Goal: Task Accomplishment & Management: Use online tool/utility

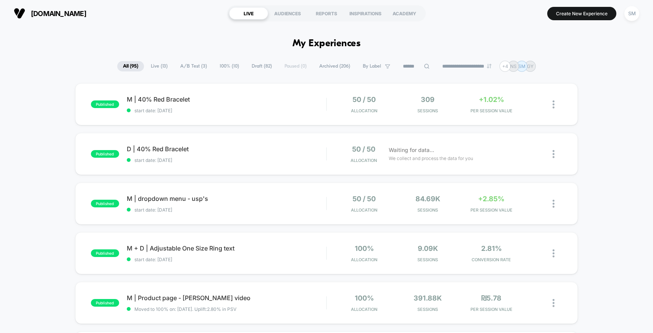
click at [597, 66] on div "**********" at bounding box center [326, 66] width 653 height 11
click at [470, 96] on div "+1.02% PER SESSION VALUE" at bounding box center [491, 104] width 60 height 18
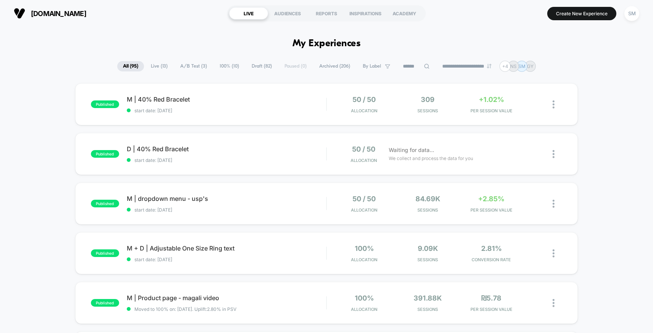
click at [452, 108] on div "309 Sessions" at bounding box center [428, 104] width 60 height 18
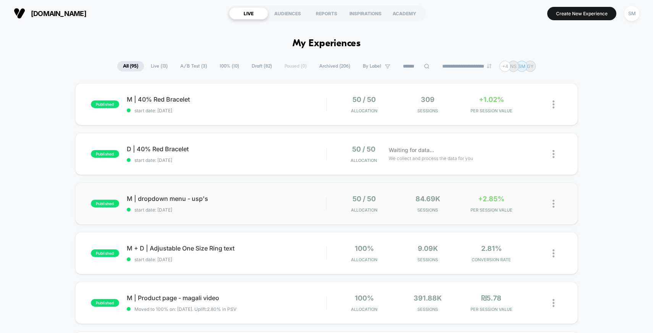
click at [327, 214] on div "published M | dropdown menu - usp's start date: [DATE] 50 / 50 Allocation 84.69…" at bounding box center [326, 204] width 503 height 42
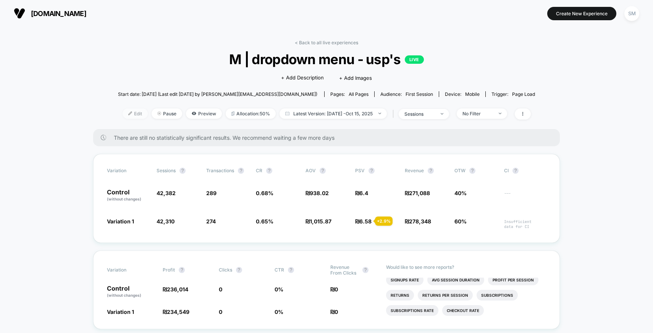
click at [129, 113] on span "Edit" at bounding box center [135, 113] width 25 height 10
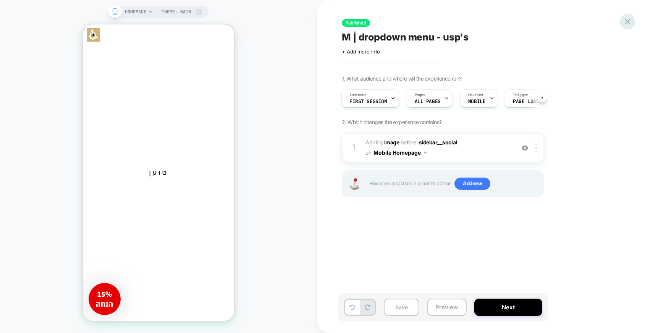
click at [626, 21] on icon at bounding box center [628, 21] width 10 height 10
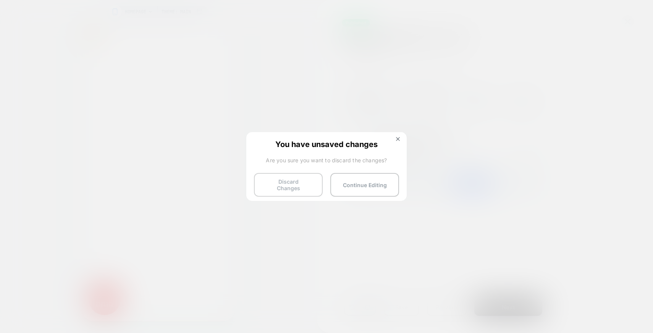
click at [289, 182] on button "Discard Changes" at bounding box center [288, 185] width 69 height 24
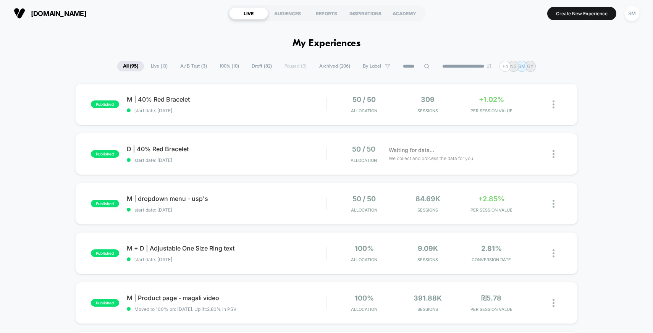
click at [215, 63] on span "100% ( 10 )" at bounding box center [229, 66] width 31 height 10
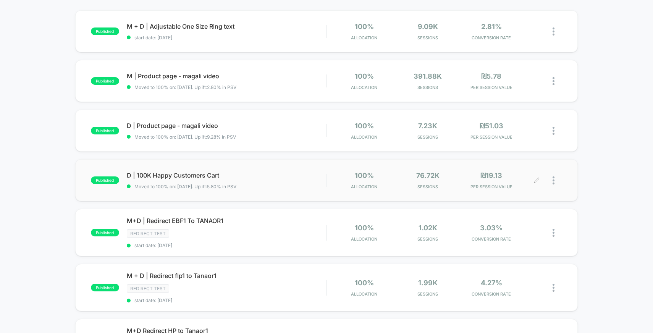
scroll to position [81, 0]
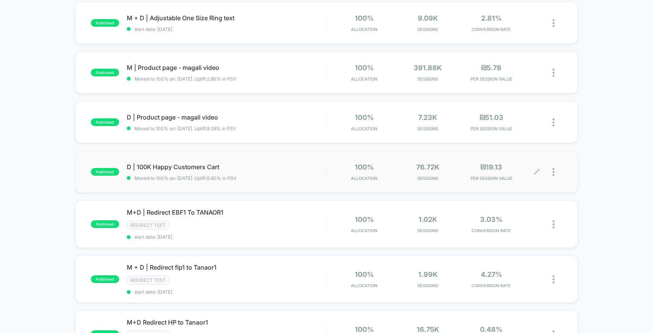
click at [534, 173] on icon at bounding box center [537, 172] width 6 height 6
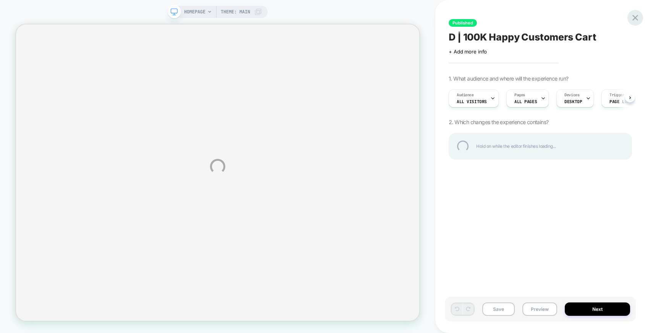
click at [635, 18] on div at bounding box center [636, 18] width 16 height 16
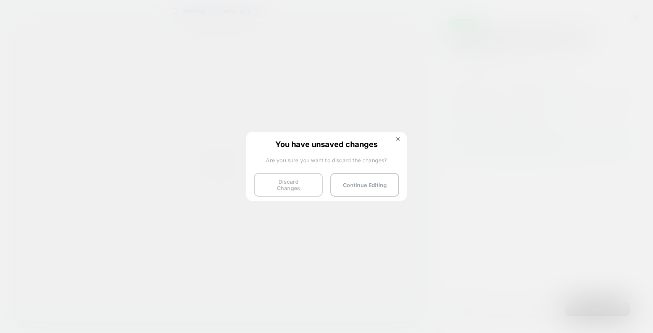
click at [290, 184] on button "Discard Changes" at bounding box center [288, 185] width 69 height 24
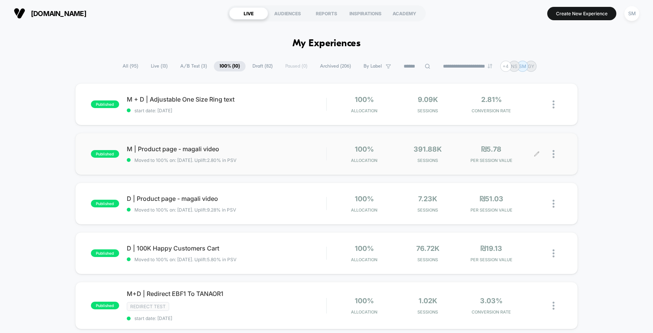
click at [537, 154] on icon at bounding box center [537, 154] width 6 height 6
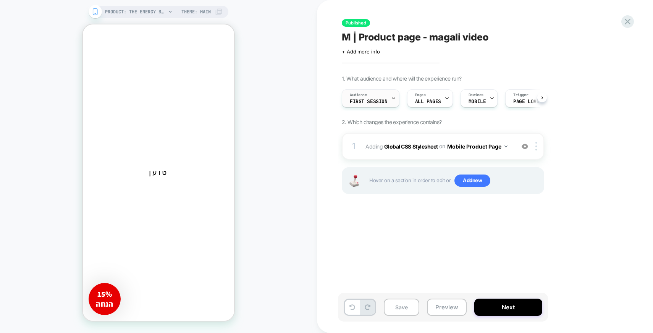
scroll to position [0, 0]
click at [384, 97] on div "Audience First Session" at bounding box center [368, 98] width 53 height 17
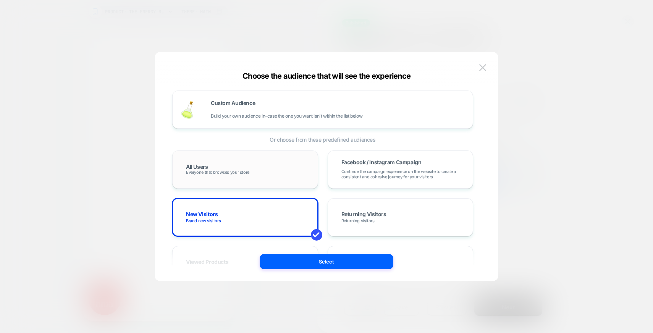
click at [256, 161] on div "All Users Everyone that browses your store" at bounding box center [245, 170] width 130 height 22
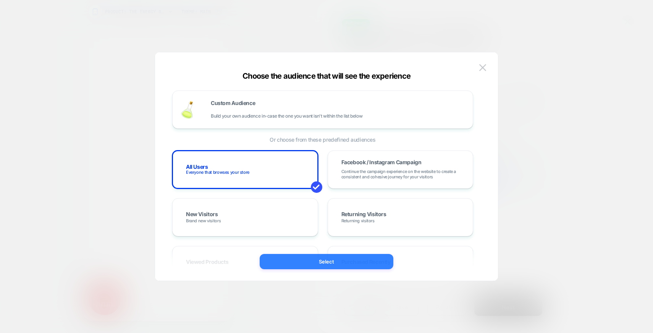
click at [331, 258] on button "Select" at bounding box center [327, 261] width 134 height 15
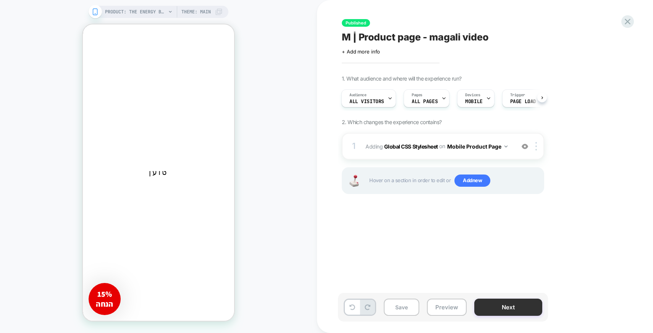
click at [492, 305] on button "Next" at bounding box center [508, 307] width 68 height 17
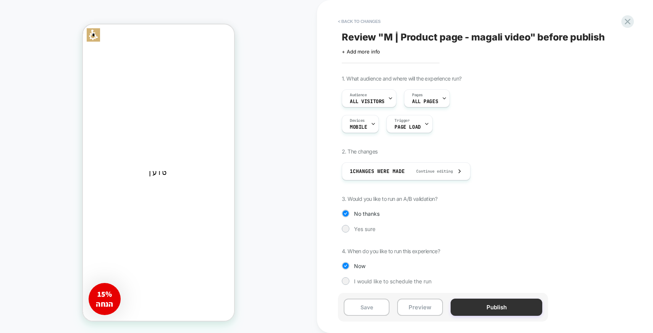
click at [483, 307] on button "Publish" at bounding box center [497, 307] width 92 height 17
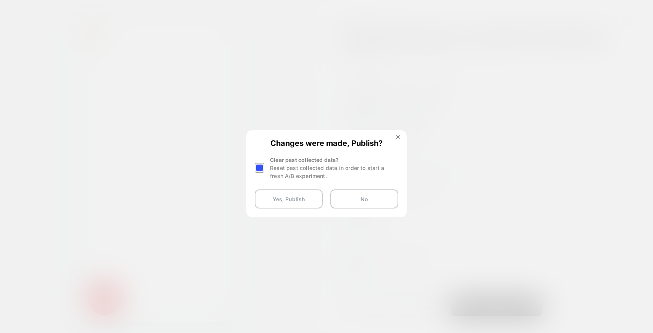
click at [262, 166] on div at bounding box center [260, 168] width 10 height 10
click at [280, 205] on button "Yes, Publish" at bounding box center [289, 198] width 68 height 19
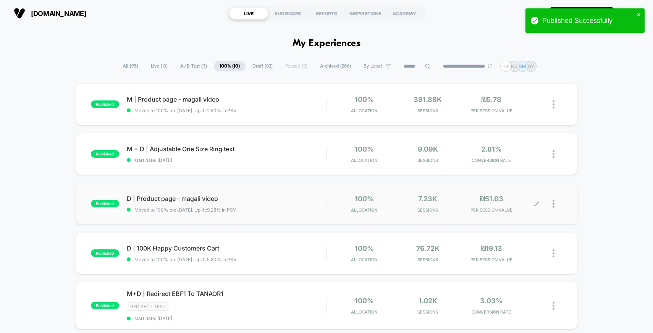
click at [540, 202] on div at bounding box center [549, 204] width 25 height 18
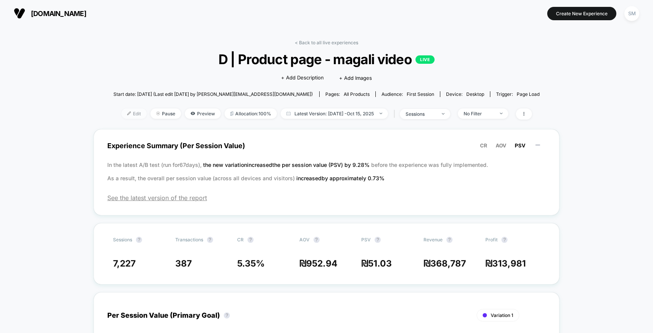
click at [131, 115] on span "Edit" at bounding box center [133, 113] width 25 height 10
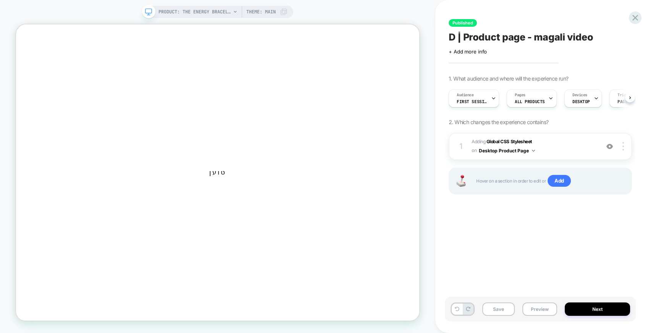
scroll to position [0, 0]
click at [496, 98] on div "Audience First Session" at bounding box center [473, 98] width 50 height 18
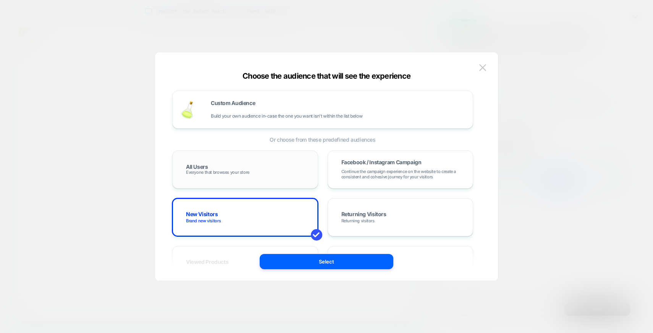
click at [235, 173] on span "Everyone that browses your store" at bounding box center [217, 172] width 63 height 5
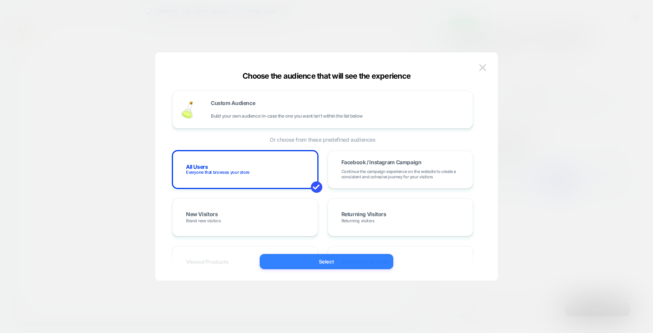
click at [336, 268] on button "Select" at bounding box center [327, 261] width 134 height 15
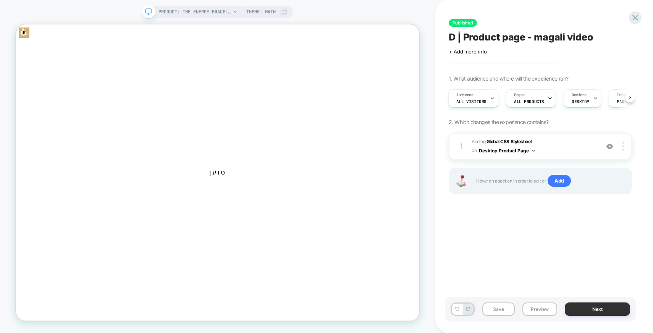
click at [602, 312] on button "Next" at bounding box center [597, 309] width 65 height 13
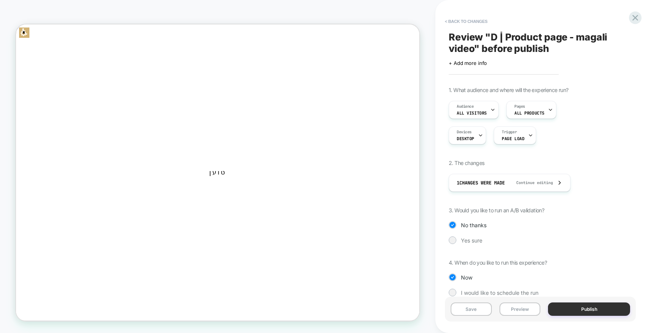
click at [586, 313] on button "Publish" at bounding box center [589, 309] width 82 height 13
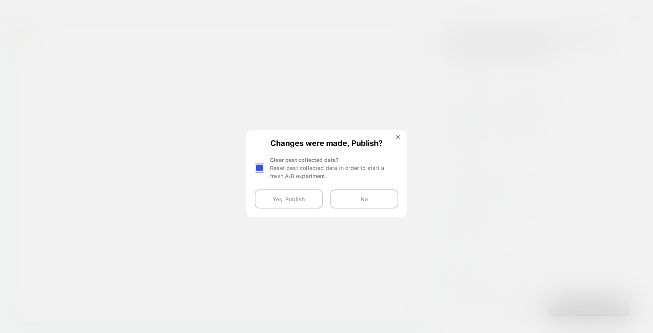
click at [263, 168] on div at bounding box center [260, 168] width 10 height 10
click at [272, 200] on button "Yes, Publish" at bounding box center [289, 198] width 68 height 19
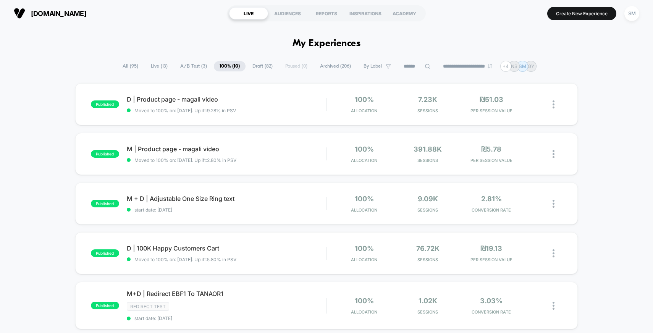
click at [126, 63] on span "All ( 95 )" at bounding box center [130, 66] width 27 height 10
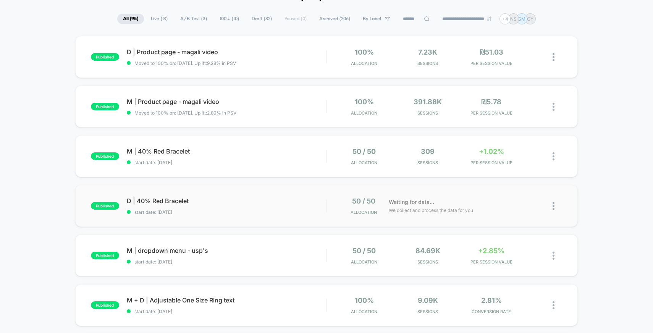
scroll to position [49, 0]
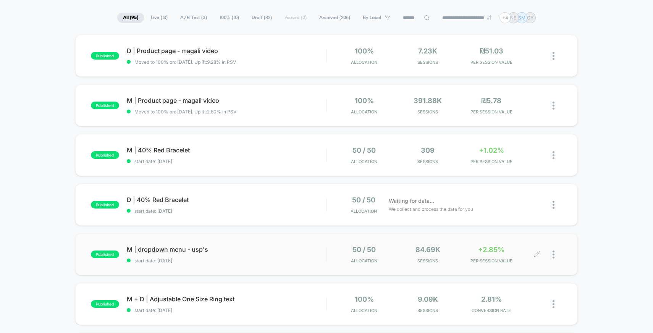
click at [539, 251] on div at bounding box center [549, 255] width 25 height 18
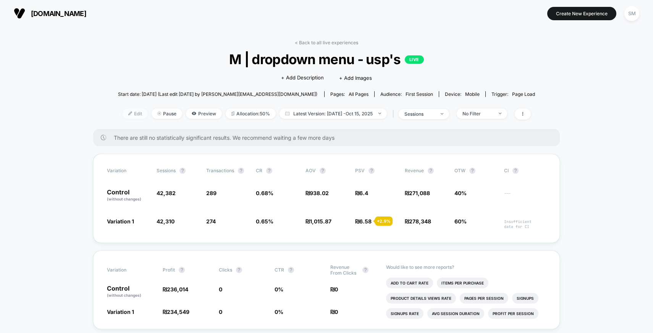
click at [128, 112] on span "Edit" at bounding box center [135, 113] width 25 height 10
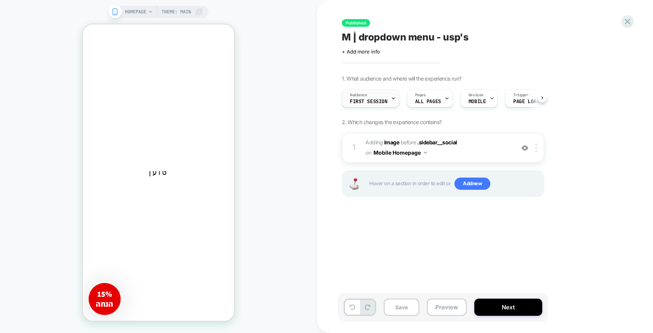
click at [392, 100] on icon at bounding box center [393, 98] width 5 height 5
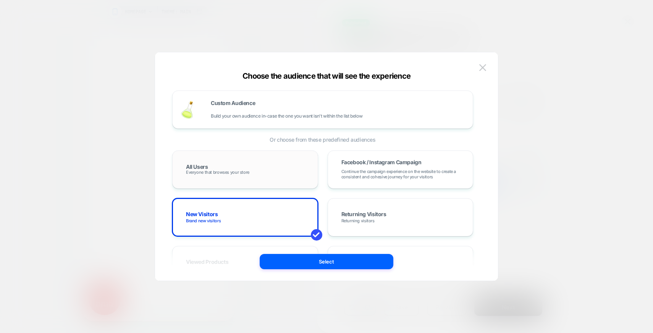
click at [224, 167] on div "All Users Everyone that browses your store" at bounding box center [245, 170] width 130 height 22
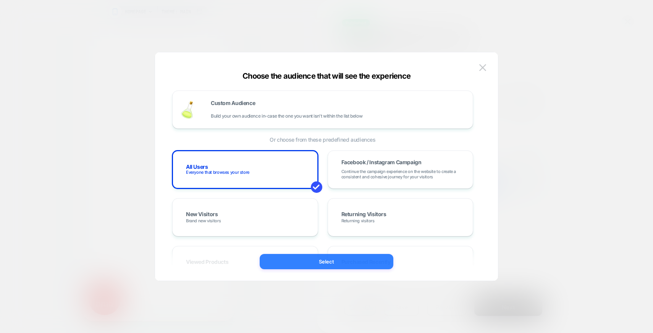
click at [341, 265] on button "Select" at bounding box center [327, 261] width 134 height 15
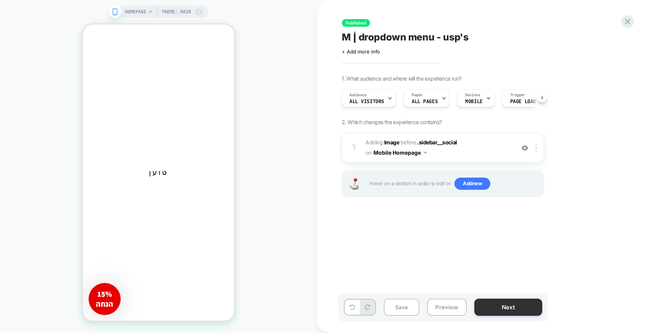
click at [492, 311] on button "Next" at bounding box center [508, 307] width 68 height 17
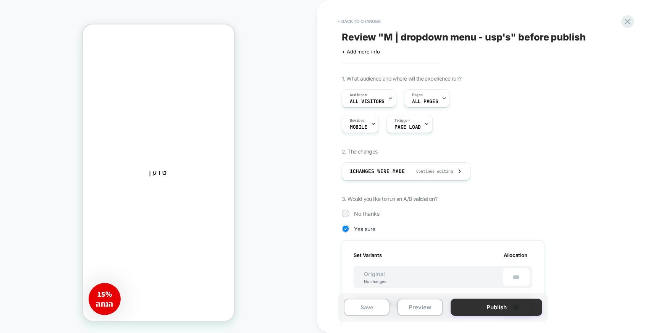
click at [480, 312] on button "Publish" at bounding box center [497, 307] width 92 height 17
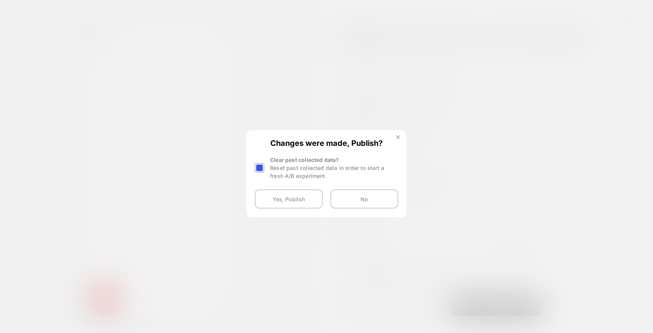
click at [399, 135] on button at bounding box center [398, 138] width 8 height 6
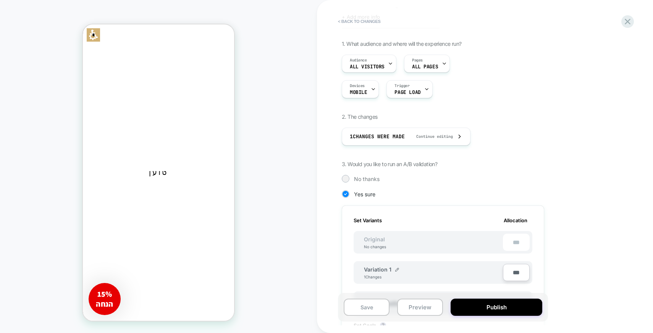
scroll to position [38, 0]
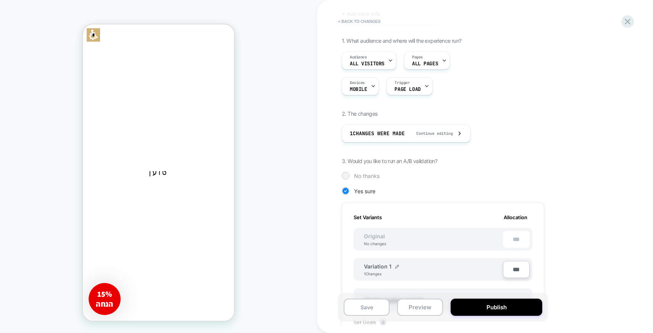
click at [347, 175] on div at bounding box center [346, 176] width 6 height 6
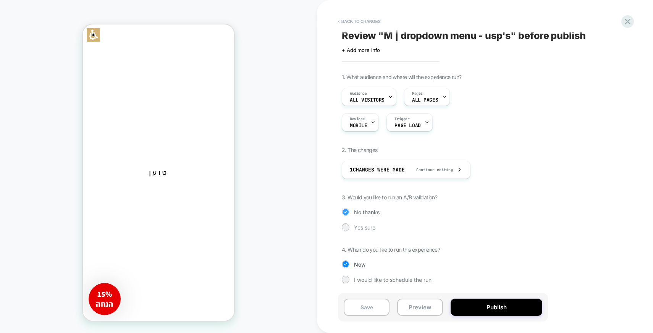
scroll to position [1, 0]
click at [499, 309] on button "Publish" at bounding box center [497, 307] width 92 height 17
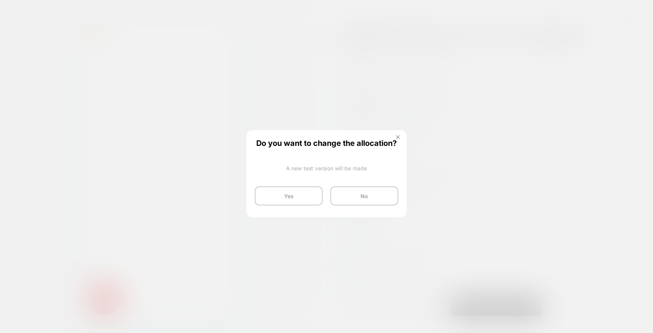
click at [398, 137] on img at bounding box center [398, 137] width 4 height 4
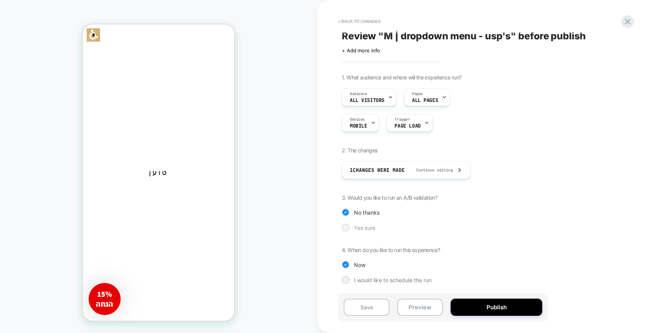
click at [345, 228] on div at bounding box center [346, 228] width 6 height 6
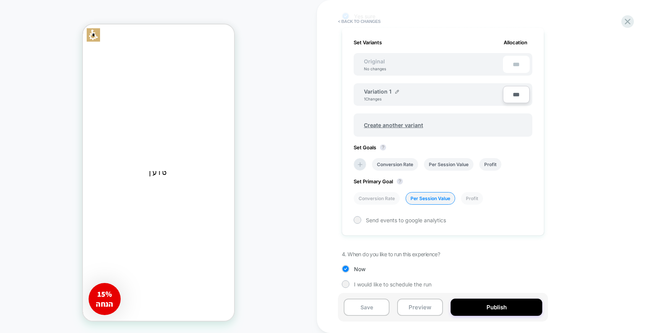
scroll to position [217, 0]
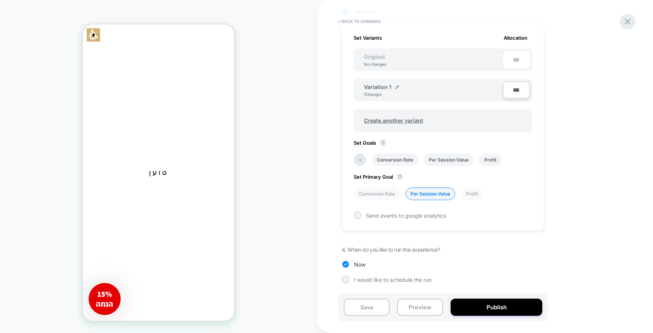
click at [629, 24] on icon at bounding box center [628, 21] width 10 height 10
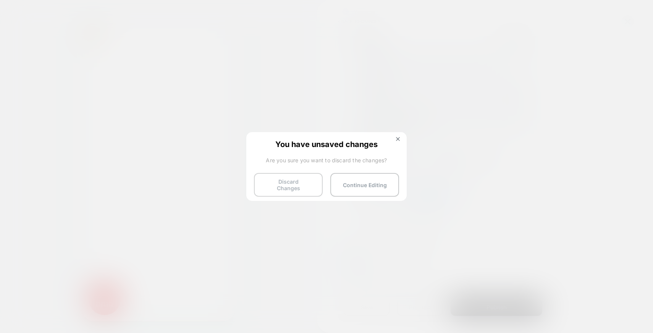
click at [299, 182] on button "Discard Changes" at bounding box center [288, 185] width 69 height 24
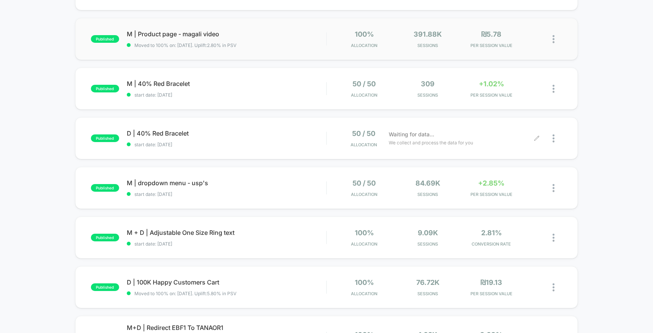
scroll to position [117, 0]
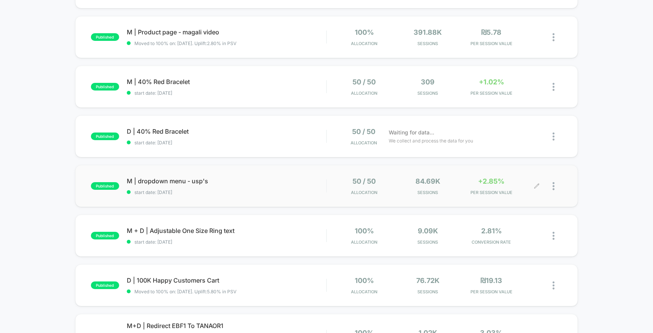
click at [537, 184] on icon at bounding box center [537, 186] width 6 height 6
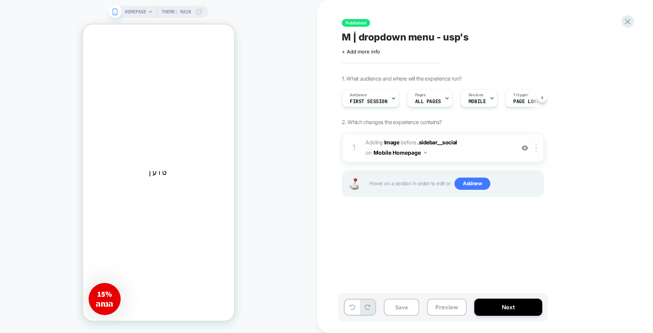
scroll to position [0, 0]
click at [484, 309] on button "Next" at bounding box center [508, 307] width 68 height 17
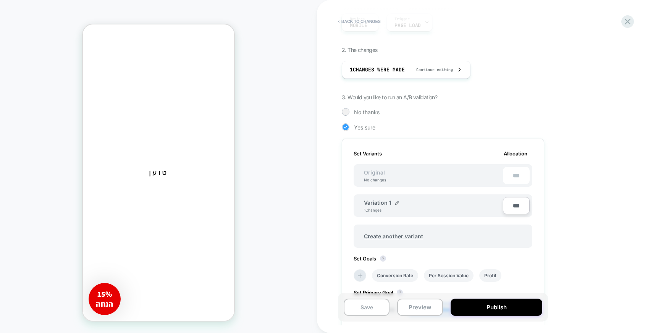
scroll to position [104, 0]
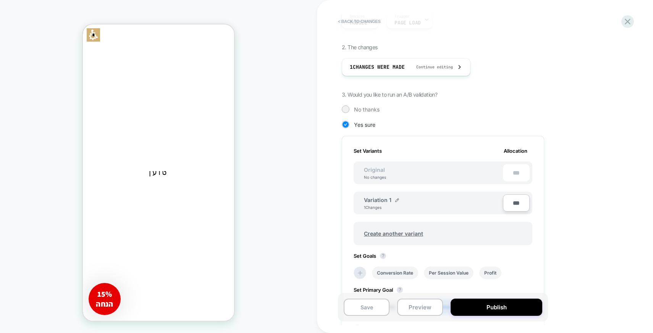
click at [517, 204] on input "***" at bounding box center [516, 202] width 27 height 17
type input "***"
type input "**"
type input "***"
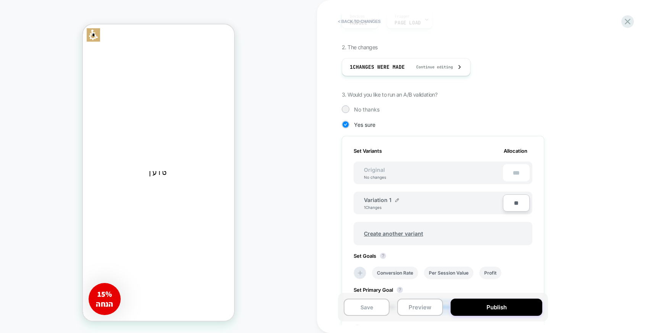
type input "***"
type input "**"
type input "****"
click at [591, 172] on div "1. What audience and where will the experience run? Audience First Session Page…" at bounding box center [481, 189] width 279 height 437
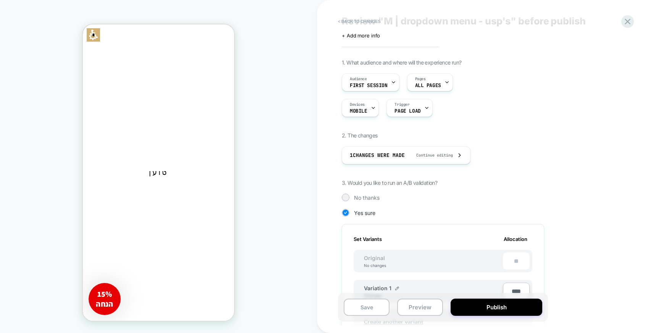
scroll to position [0, 0]
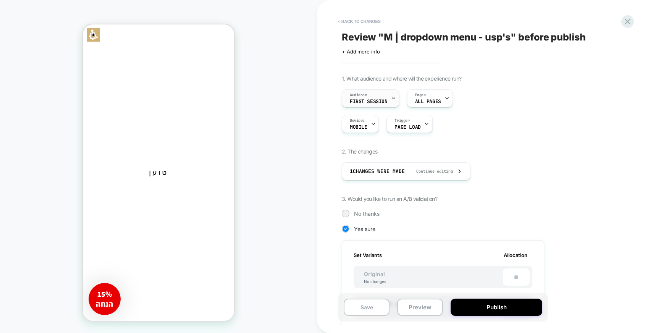
click at [384, 97] on div "Audience First Session" at bounding box center [368, 98] width 53 height 17
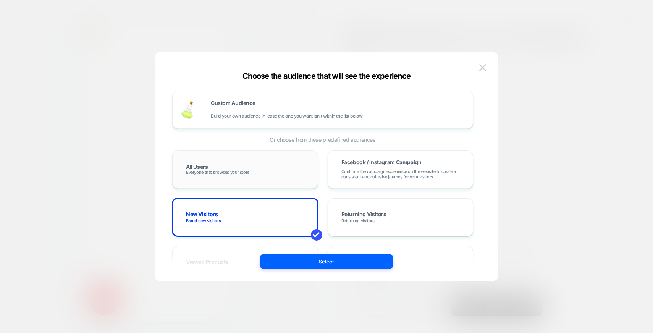
click at [226, 175] on span "Everyone that browses your store" at bounding box center [217, 172] width 63 height 5
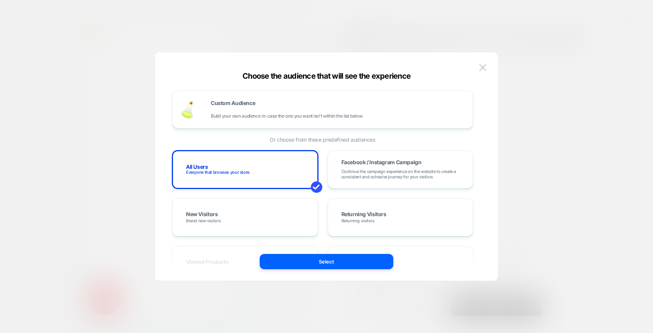
click at [323, 259] on button "Select" at bounding box center [327, 261] width 134 height 15
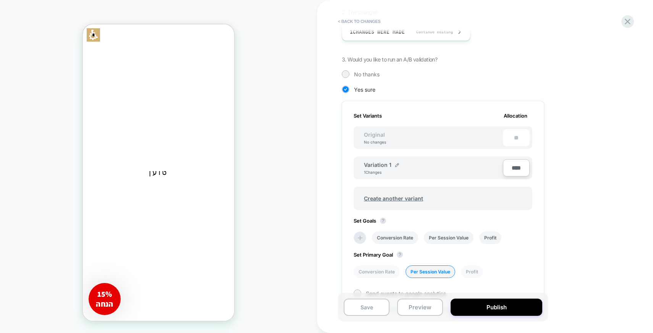
scroll to position [217, 0]
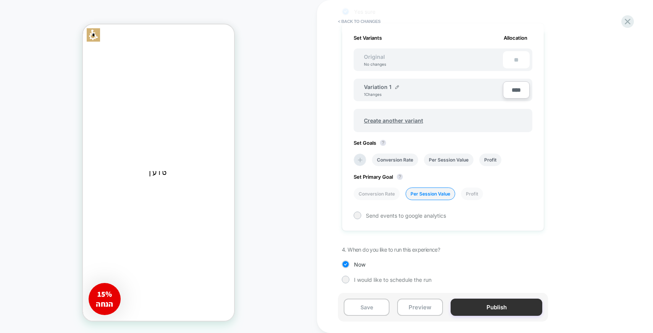
click at [474, 311] on button "Publish" at bounding box center [497, 307] width 92 height 17
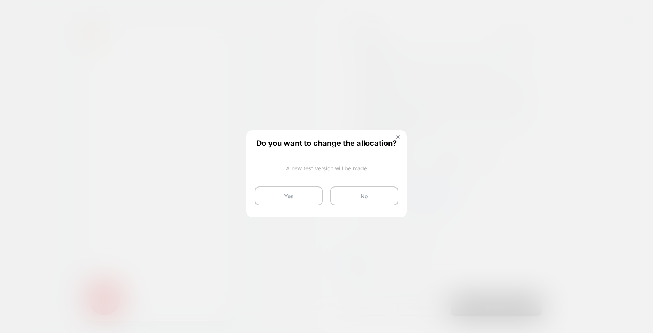
click at [399, 138] on img at bounding box center [398, 137] width 4 height 4
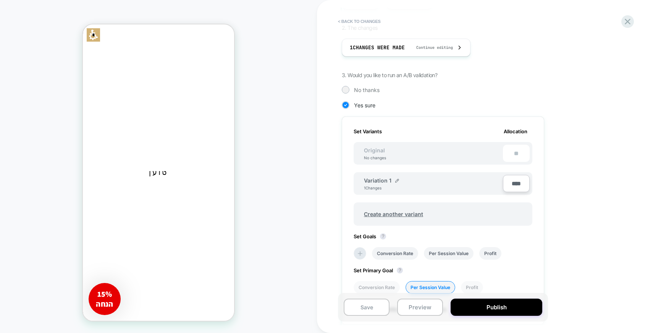
scroll to position [0, 0]
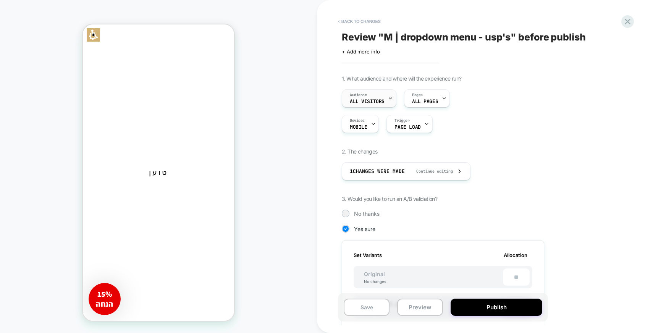
click at [372, 98] on div "Audience All Visitors" at bounding box center [367, 98] width 50 height 17
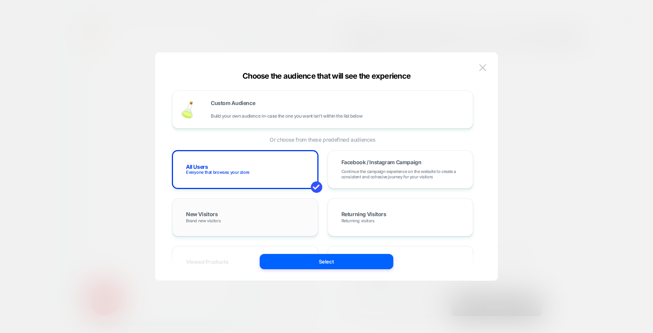
click at [240, 216] on div "New Visitors Brand new visitors" at bounding box center [245, 217] width 130 height 22
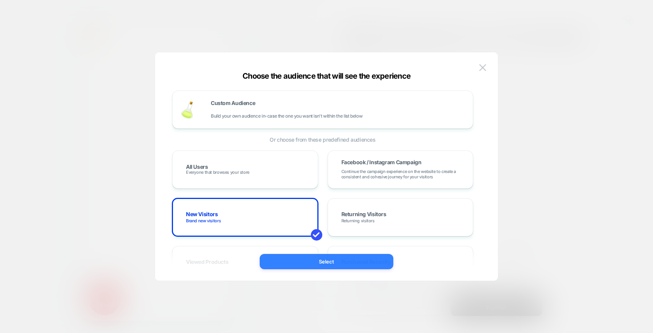
click at [329, 265] on button "Select" at bounding box center [327, 261] width 134 height 15
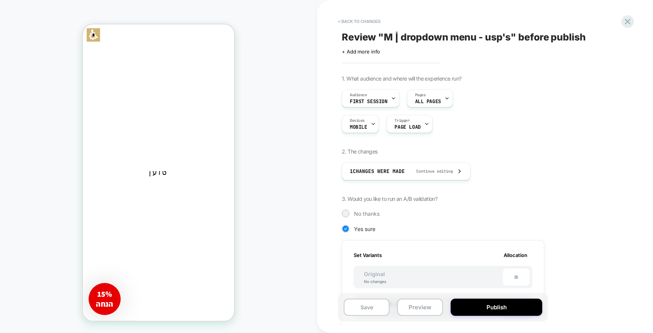
scroll to position [217, 0]
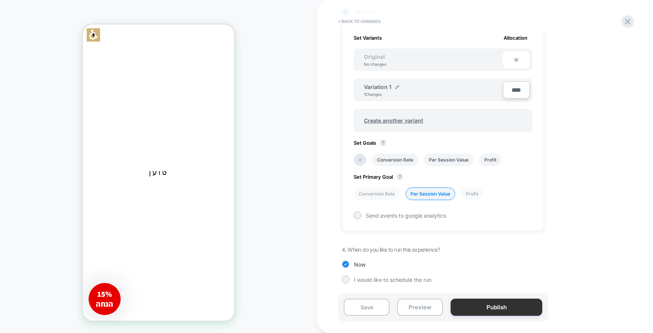
click at [487, 311] on button "Publish" at bounding box center [497, 307] width 92 height 17
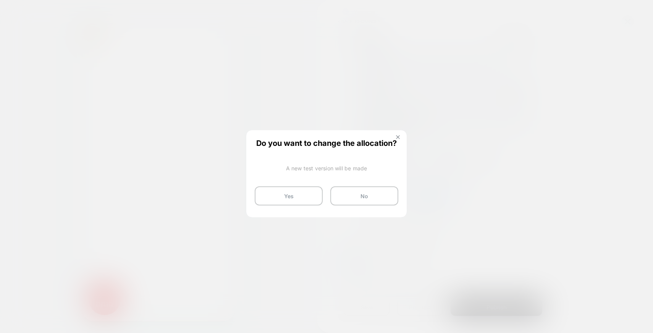
click at [398, 135] on img at bounding box center [398, 137] width 4 height 4
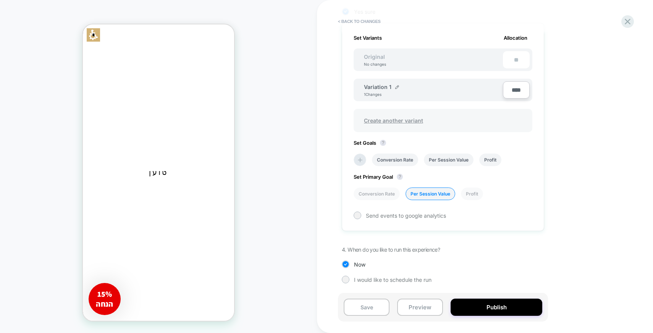
scroll to position [0, 0]
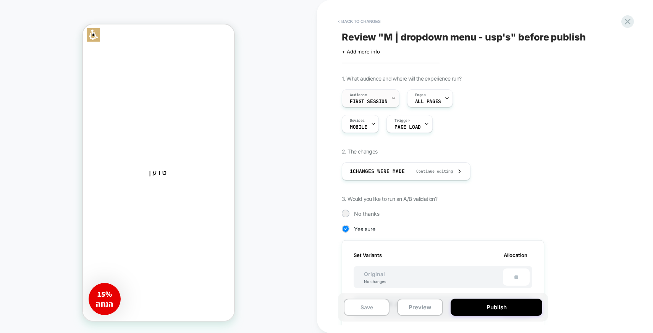
click at [367, 104] on span "First Session" at bounding box center [369, 101] width 38 height 5
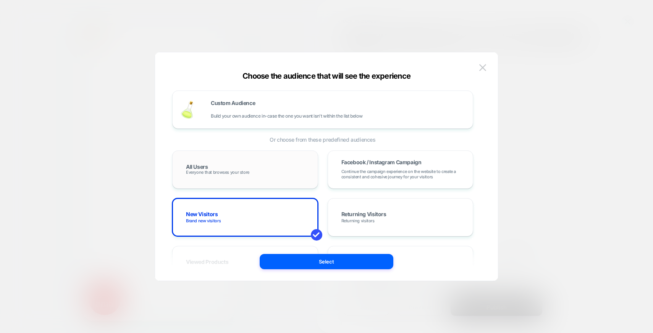
click at [217, 174] on span "Everyone that browses your store" at bounding box center [217, 172] width 63 height 5
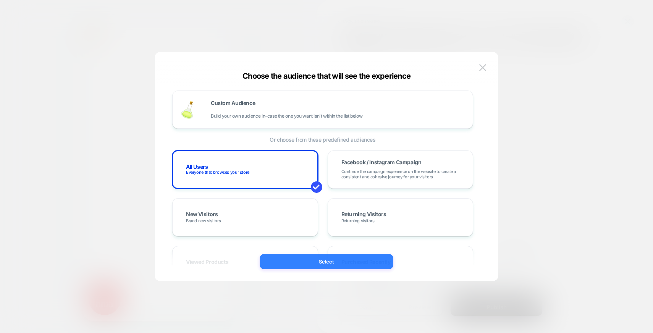
click at [310, 262] on button "Select" at bounding box center [327, 261] width 134 height 15
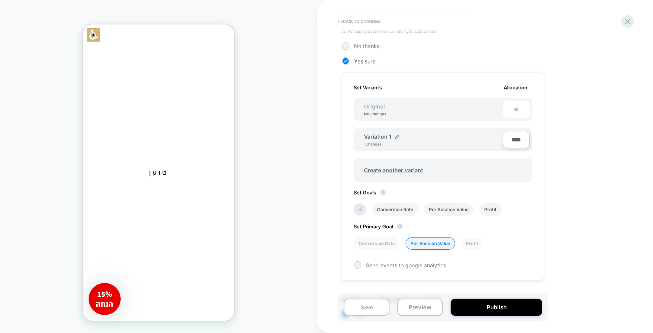
scroll to position [217, 0]
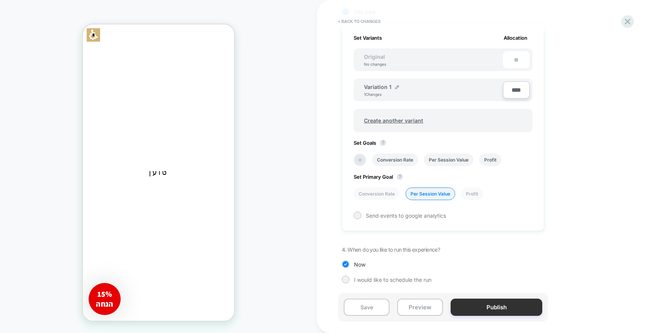
click at [482, 312] on button "Publish" at bounding box center [497, 307] width 92 height 17
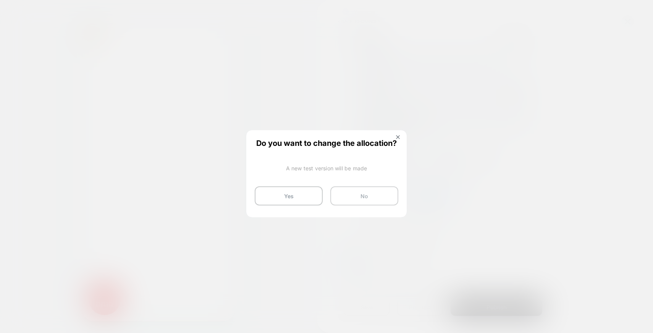
click at [363, 199] on button "No" at bounding box center [364, 195] width 68 height 19
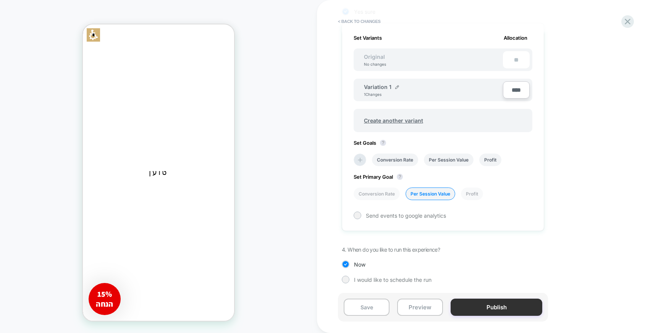
click at [500, 311] on button "Publish" at bounding box center [497, 307] width 92 height 17
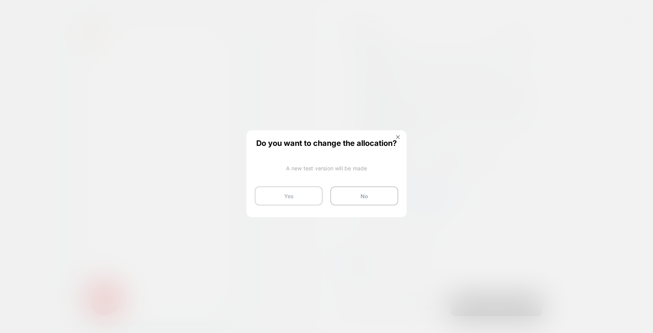
click at [299, 197] on button "Yes" at bounding box center [289, 195] width 68 height 19
